Goal: Information Seeking & Learning: Find specific fact

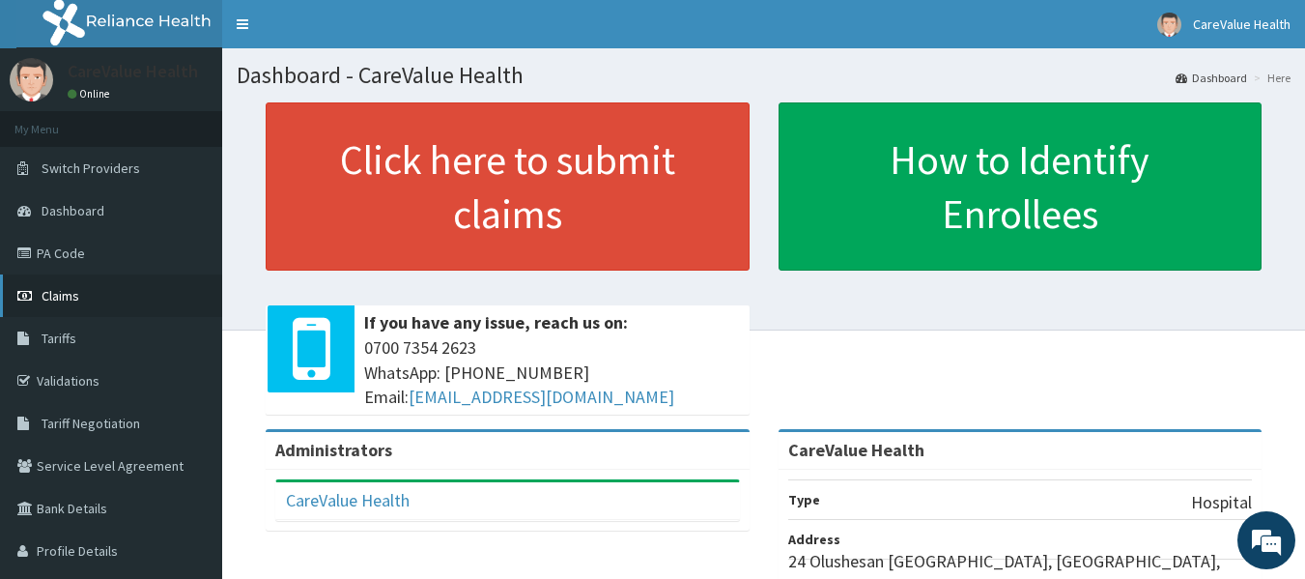
click at [74, 294] on span "Claims" at bounding box center [61, 295] width 38 height 17
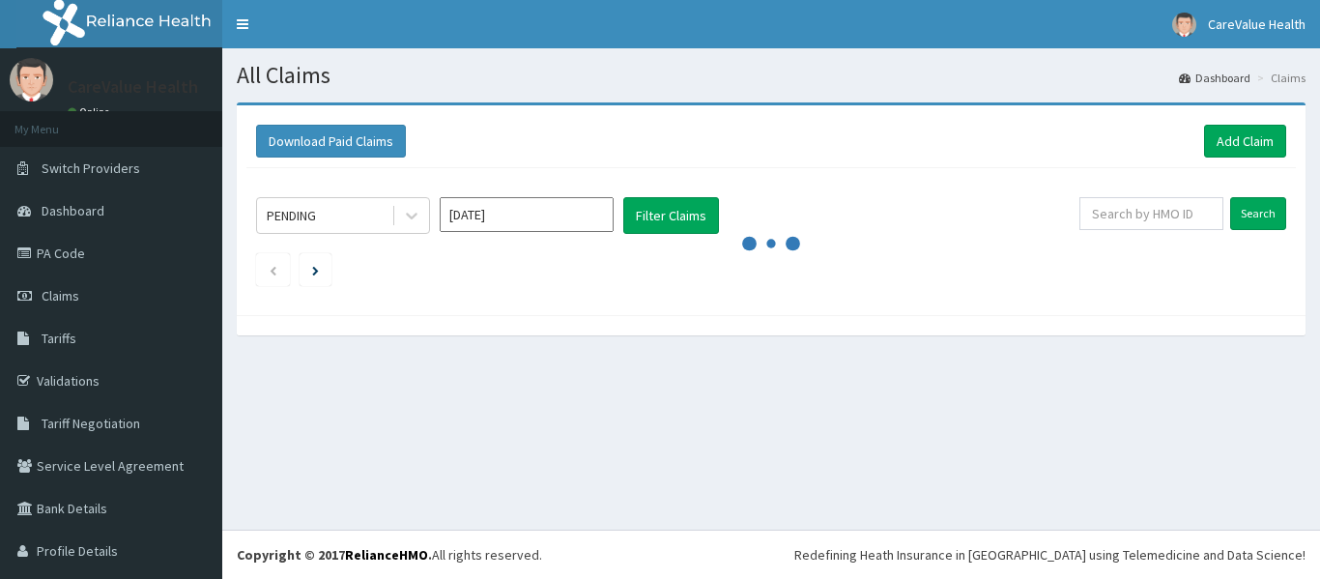
drag, startPoint x: 0, startPoint y: 0, endPoint x: 72, endPoint y: 420, distance: 426.5
click at [72, 421] on span "Tariff Negotiation" at bounding box center [91, 423] width 99 height 17
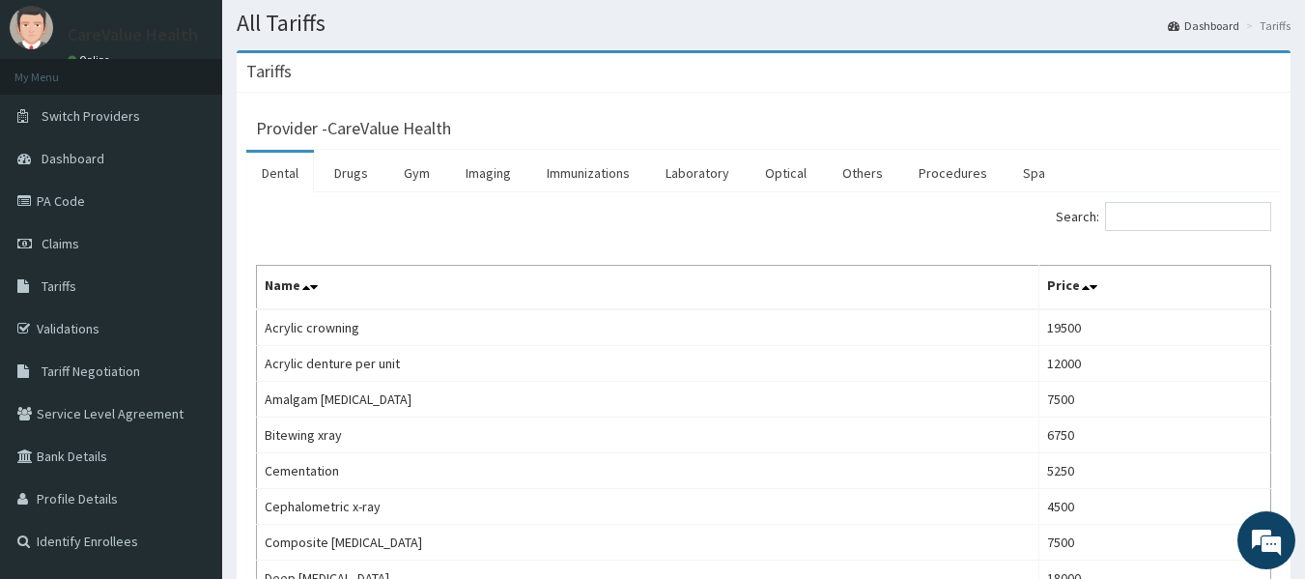
scroll to position [97, 0]
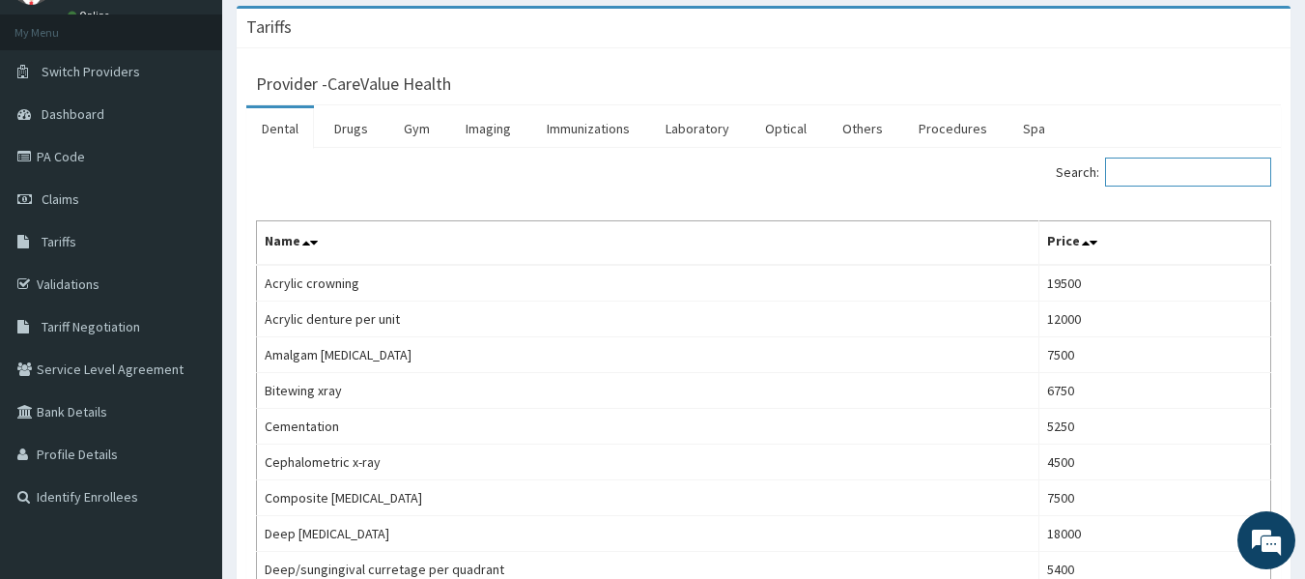
click at [1146, 172] on input "Search:" at bounding box center [1188, 171] width 166 height 29
click at [360, 128] on link "Drugs" at bounding box center [351, 128] width 65 height 41
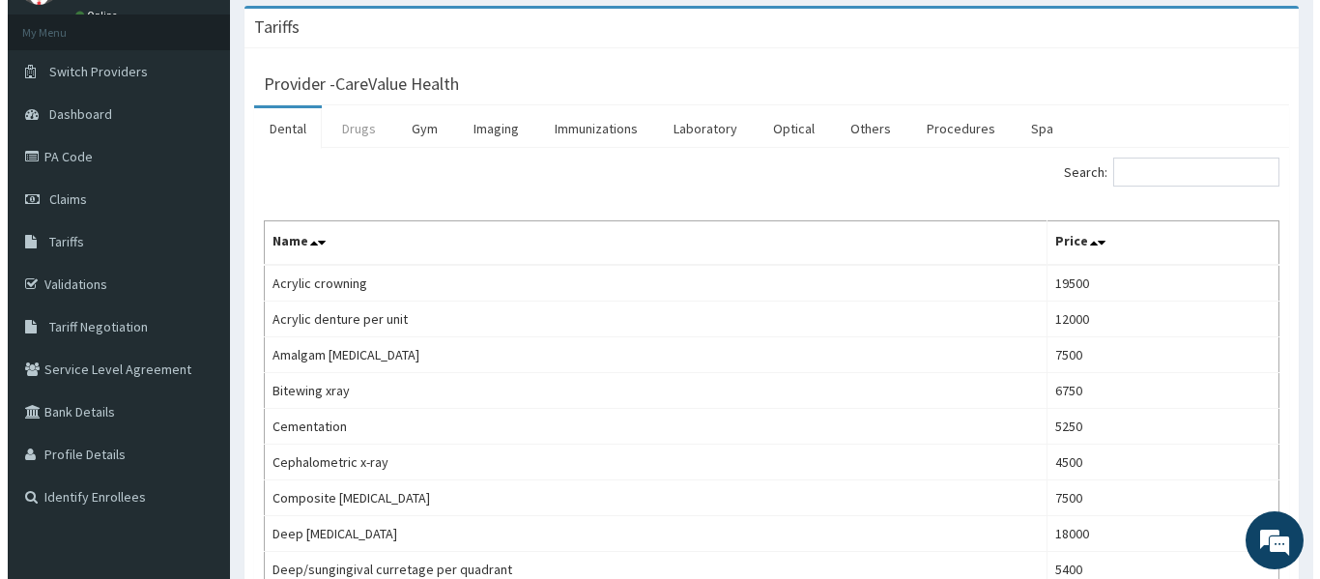
scroll to position [0, 0]
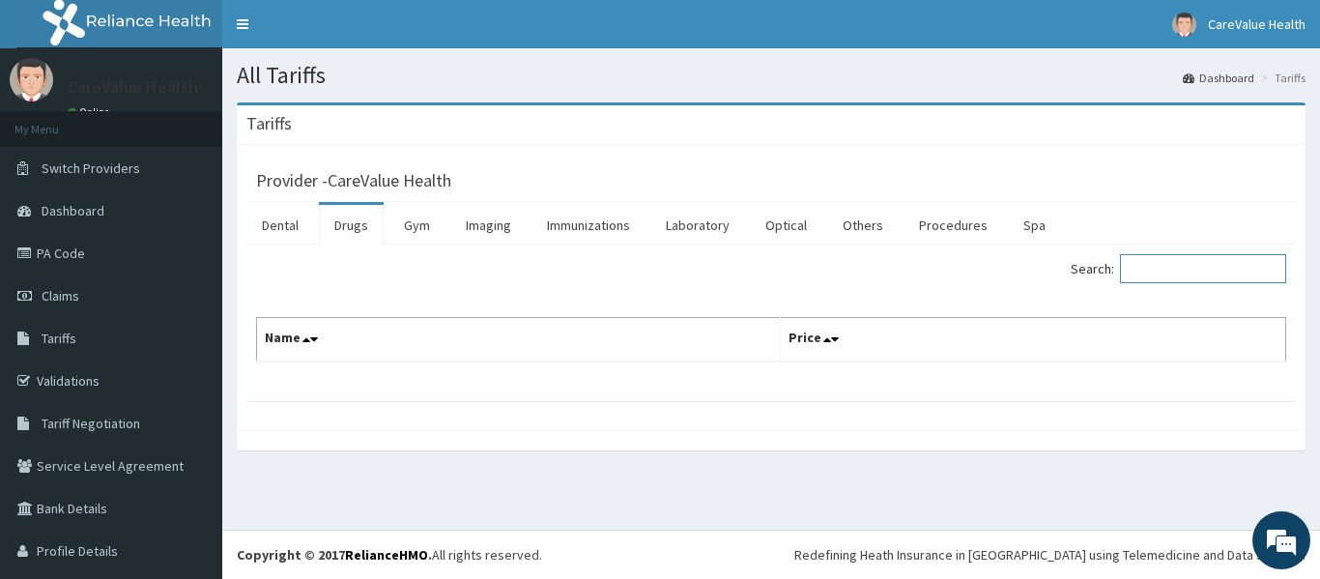
click at [1174, 273] on input "Search:" at bounding box center [1203, 268] width 166 height 29
drag, startPoint x: 1200, startPoint y: 265, endPoint x: 1181, endPoint y: 258, distance: 20.5
click at [1199, 266] on input "Search:" at bounding box center [1203, 268] width 166 height 29
click at [284, 230] on link "Dental" at bounding box center [280, 225] width 68 height 41
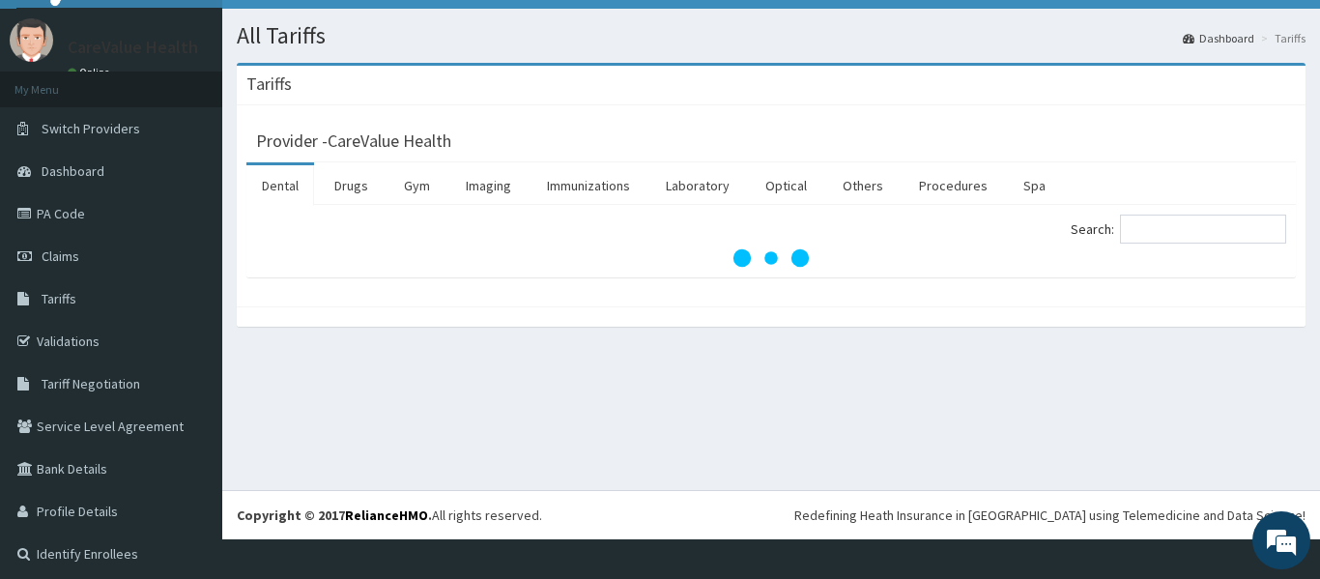
scroll to position [45, 0]
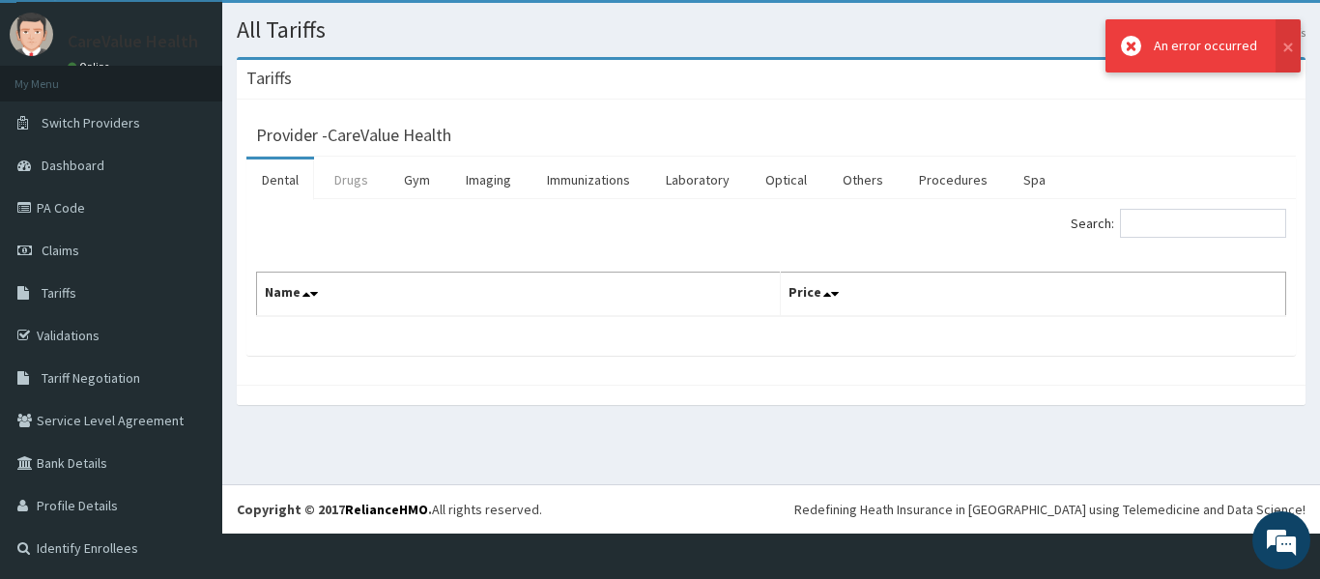
click at [364, 182] on link "Drugs" at bounding box center [351, 179] width 65 height 41
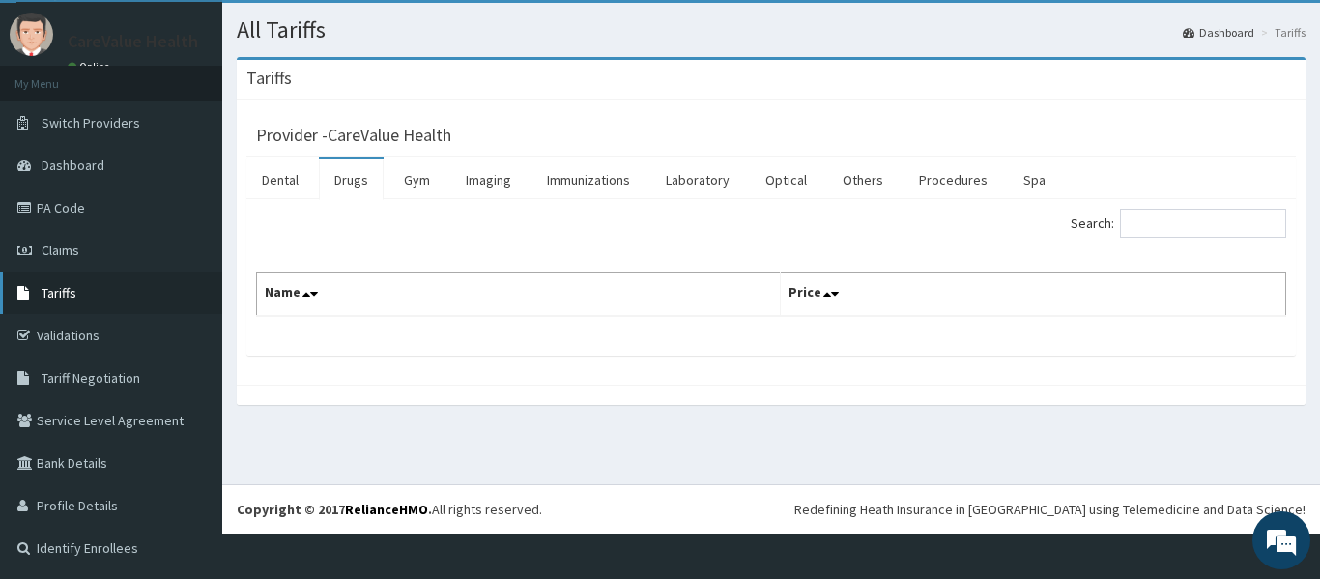
click at [91, 296] on link "Tariffs" at bounding box center [111, 293] width 222 height 43
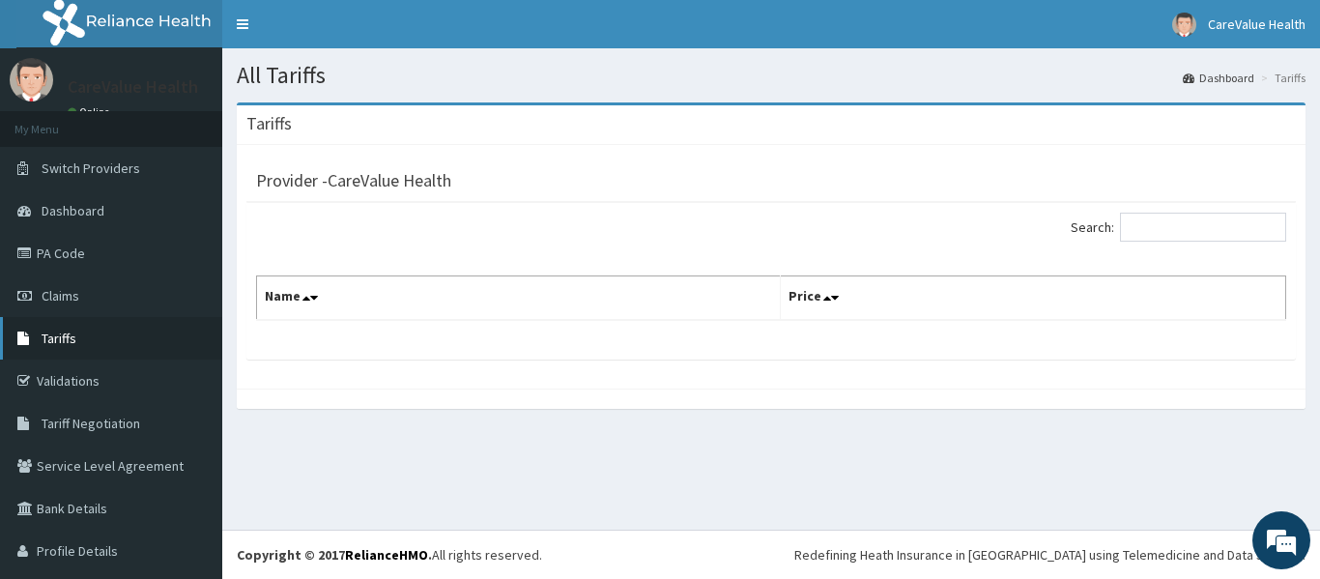
click at [93, 353] on link "Tariffs" at bounding box center [111, 338] width 222 height 43
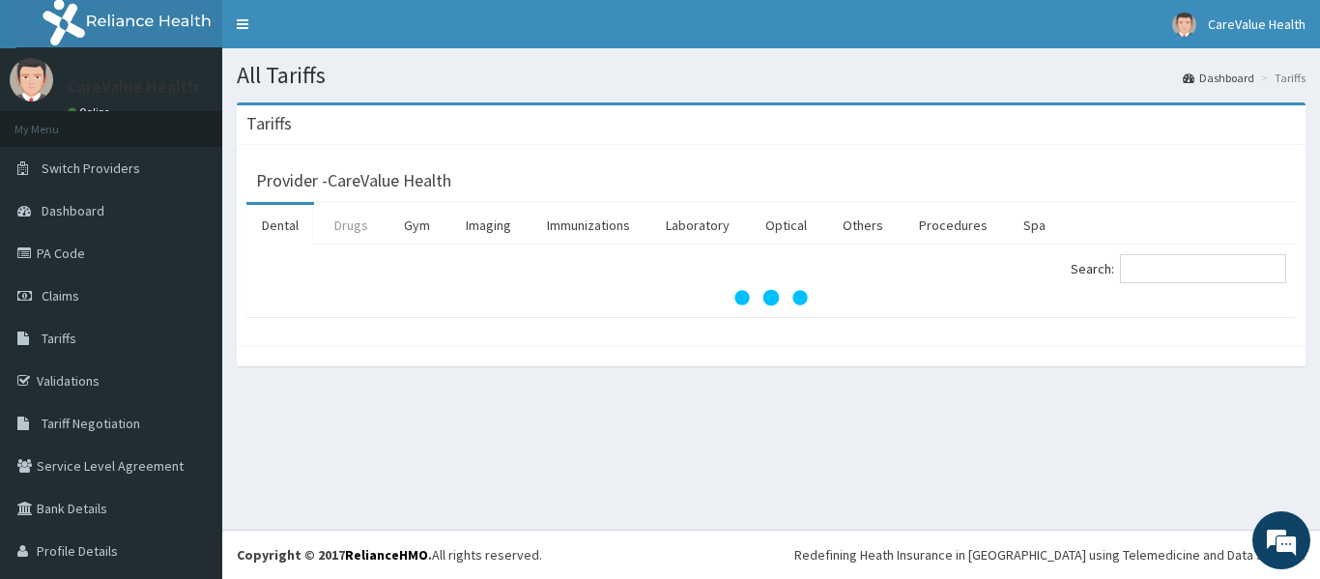
click at [358, 225] on link "Drugs" at bounding box center [351, 225] width 65 height 41
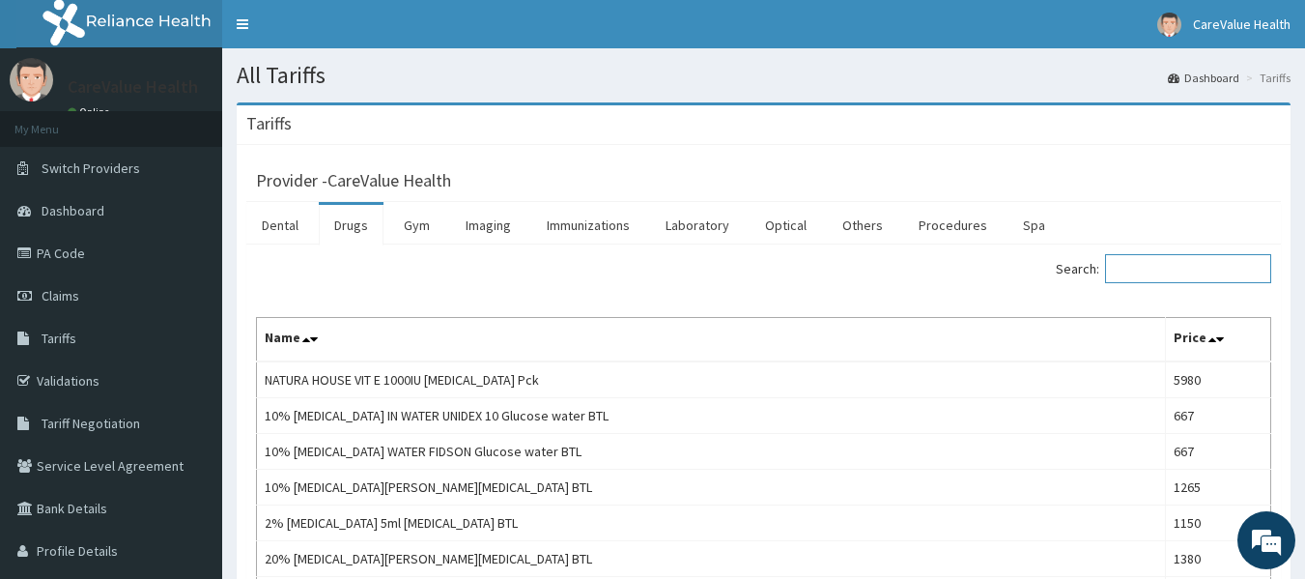
click at [1180, 265] on input "Search:" at bounding box center [1188, 268] width 166 height 29
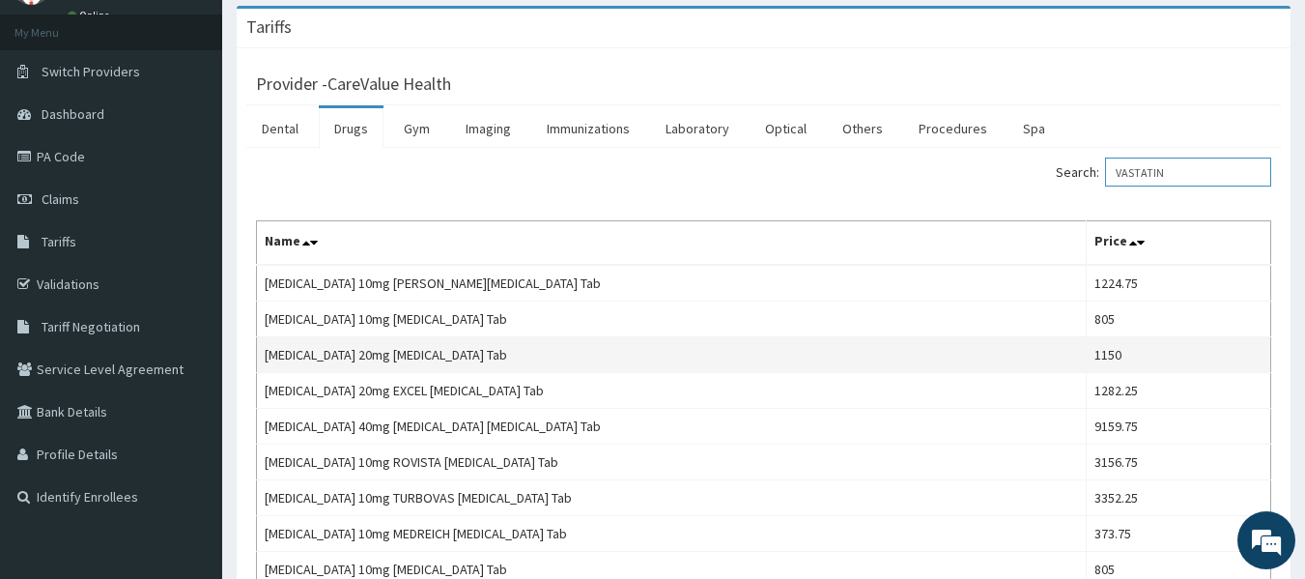
scroll to position [193, 0]
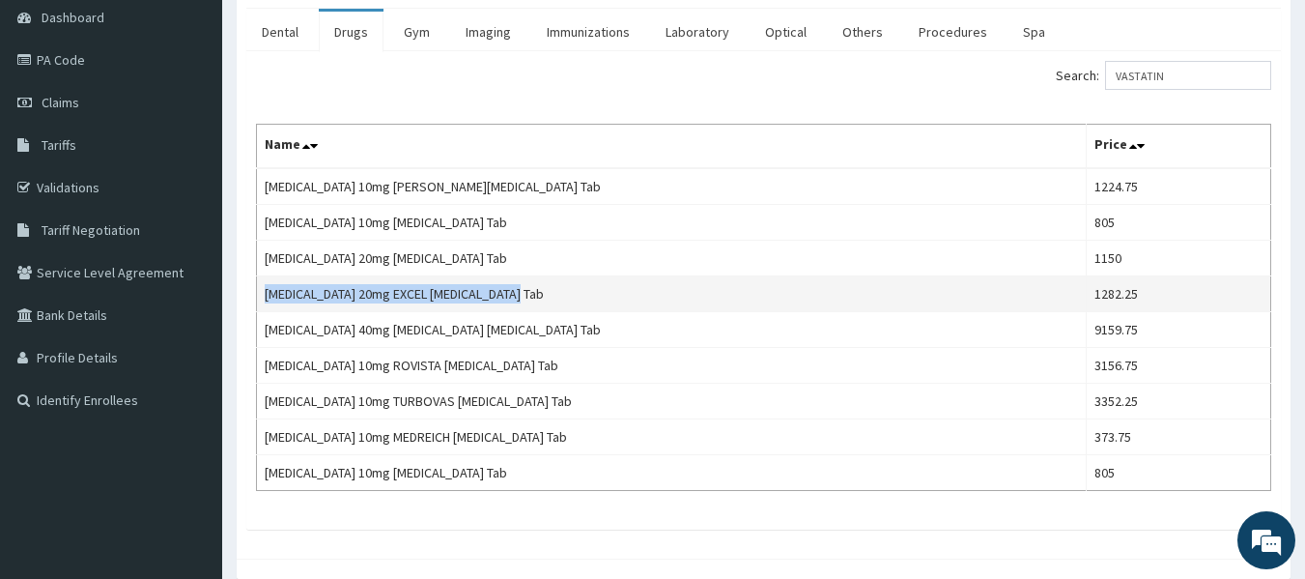
drag, startPoint x: 525, startPoint y: 298, endPoint x: 263, endPoint y: 291, distance: 261.9
click at [263, 291] on td "ATORVASTATIN 20mg EXCEL Atorvastatin Tab" at bounding box center [672, 294] width 830 height 36
copy td "ATORVASTATIN 20mg EXCEL Atorvastatin Tab"
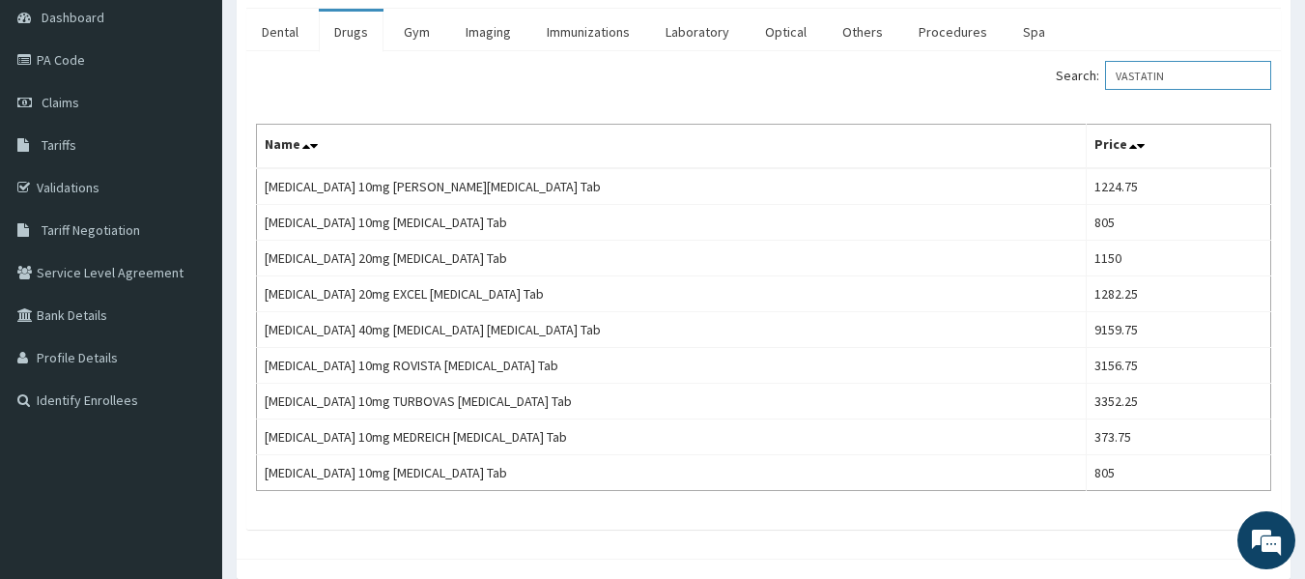
click at [1178, 68] on input "VASTATIN" at bounding box center [1188, 75] width 166 height 29
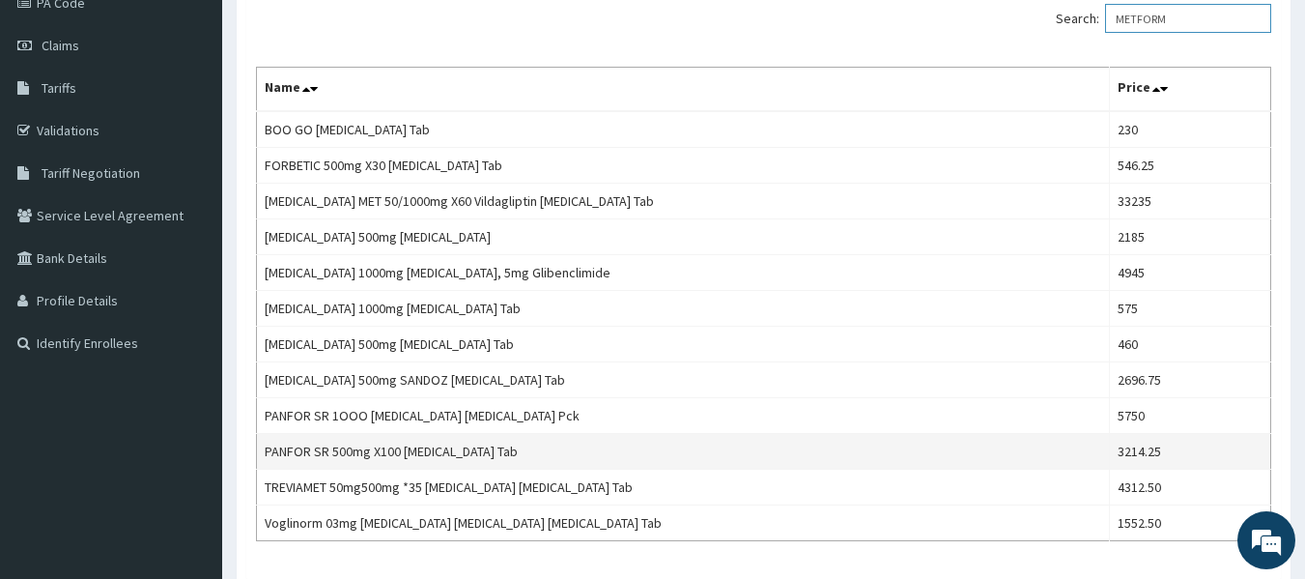
scroll to position [290, 0]
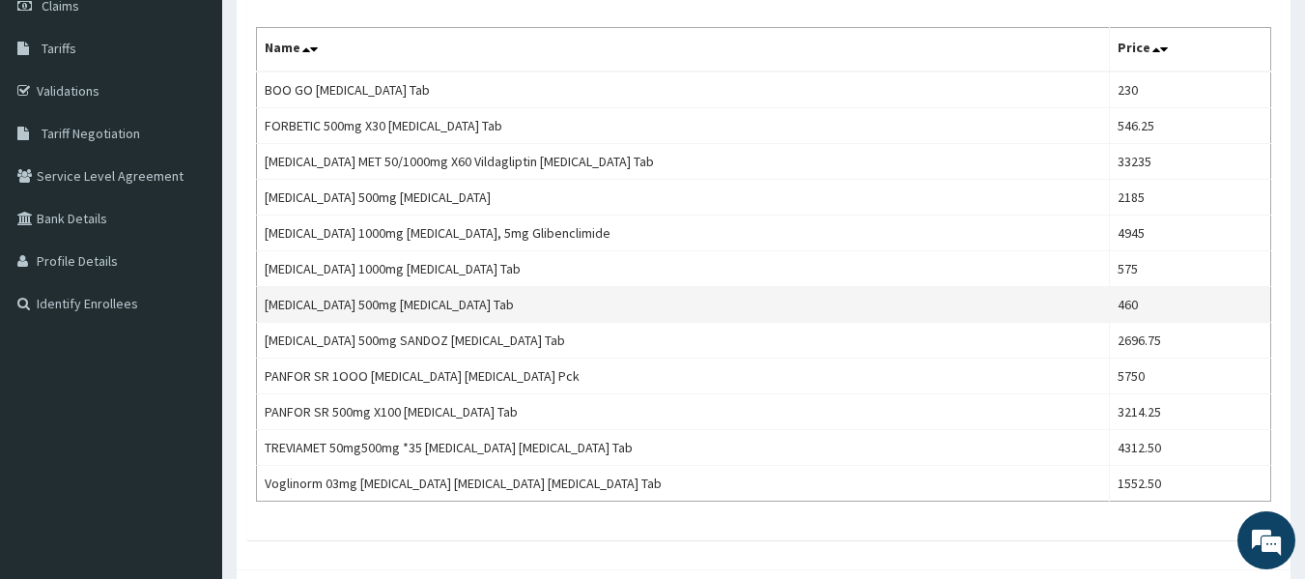
type input "METFORM"
drag, startPoint x: 1147, startPoint y: 308, endPoint x: 626, endPoint y: 310, distance: 520.8
click at [626, 310] on tr "Metformin 500mg Metformin Tab 460" at bounding box center [764, 305] width 1015 height 36
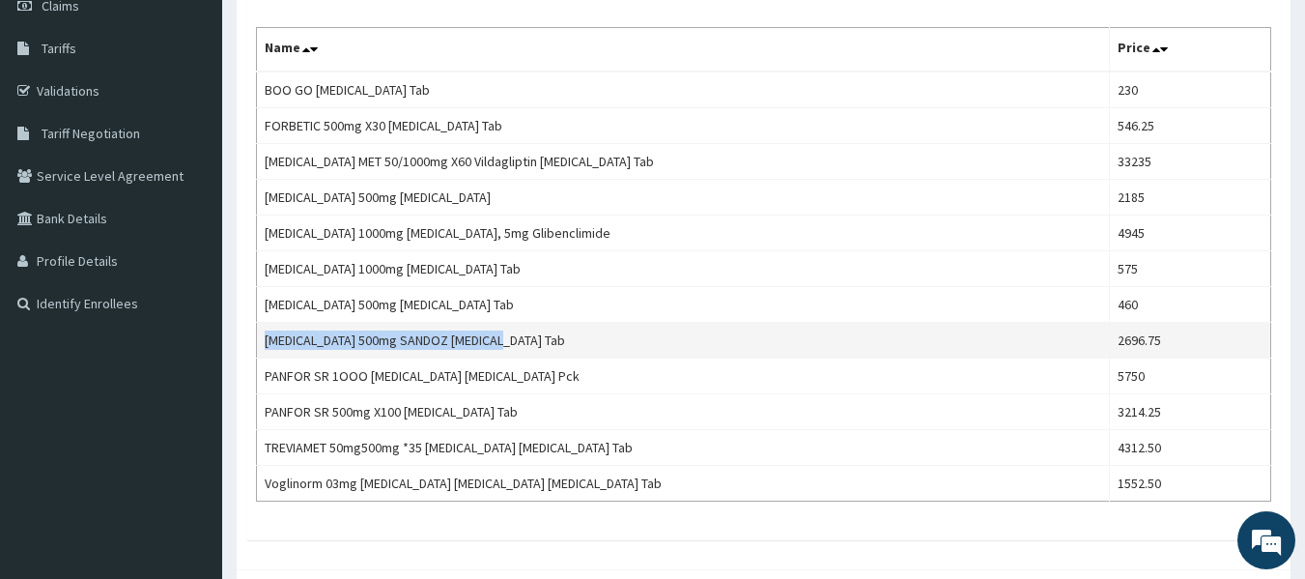
drag, startPoint x: 503, startPoint y: 336, endPoint x: 289, endPoint y: 344, distance: 214.6
click at [269, 336] on td "METFORMIN 500mg SANDOZ Metformin Tab" at bounding box center [683, 341] width 853 height 36
copy td "METFORMIN 500mg SANDOZ Metformin Tab"
